Goal: Information Seeking & Learning: Learn about a topic

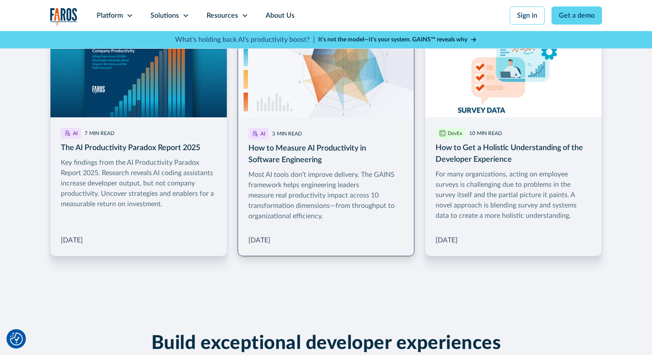
scroll to position [1346, 0]
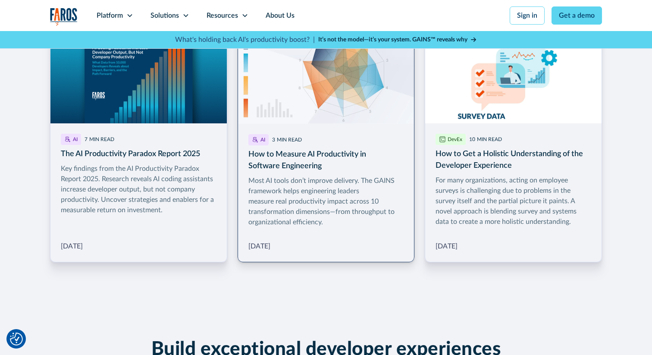
click at [317, 72] on link "More Blog Link" at bounding box center [326, 143] width 177 height 238
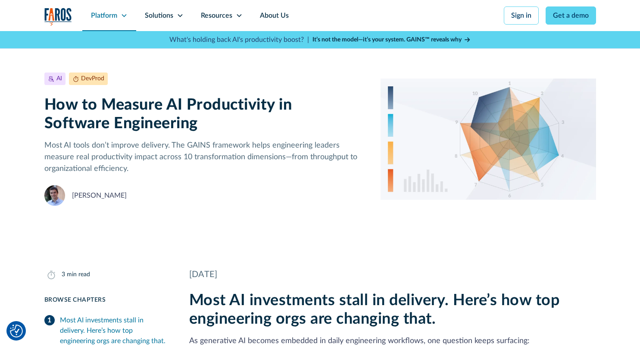
click at [114, 19] on div "Platform" at bounding box center [104, 15] width 26 height 10
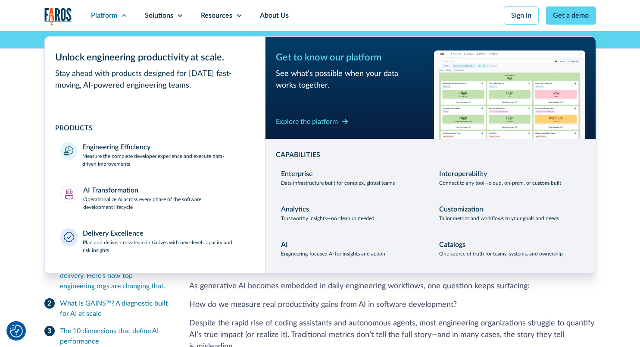
scroll to position [57, 0]
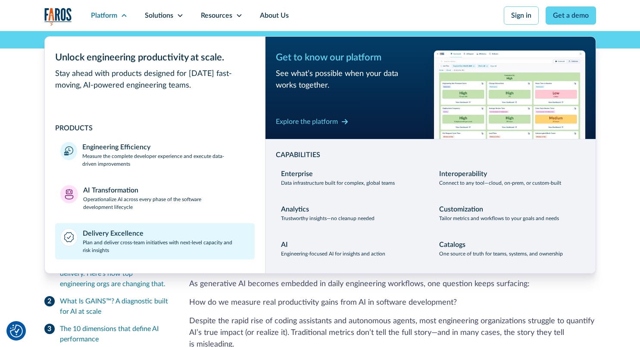
click at [114, 235] on div "Delivery Excellence" at bounding box center [113, 233] width 61 height 10
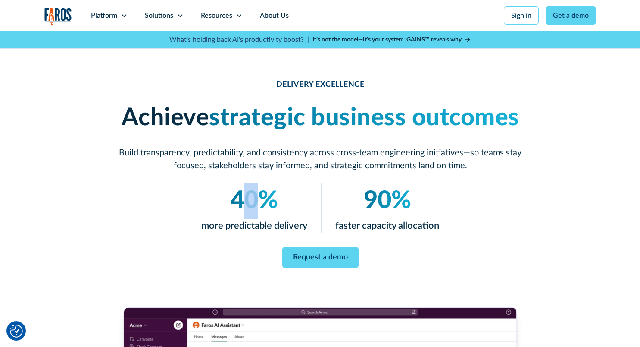
click at [243, 196] on em "40%" at bounding box center [254, 200] width 47 height 24
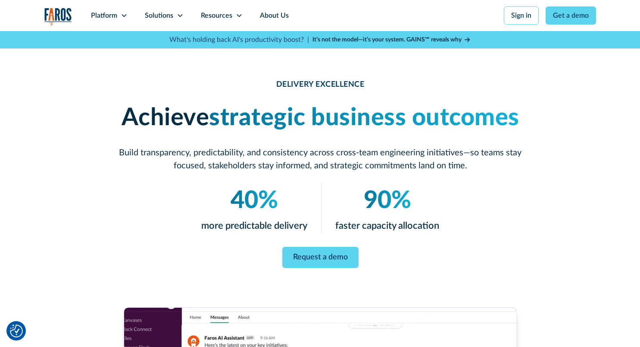
click at [241, 202] on em "40%" at bounding box center [254, 200] width 47 height 24
